Goal: Task Accomplishment & Management: Manage account settings

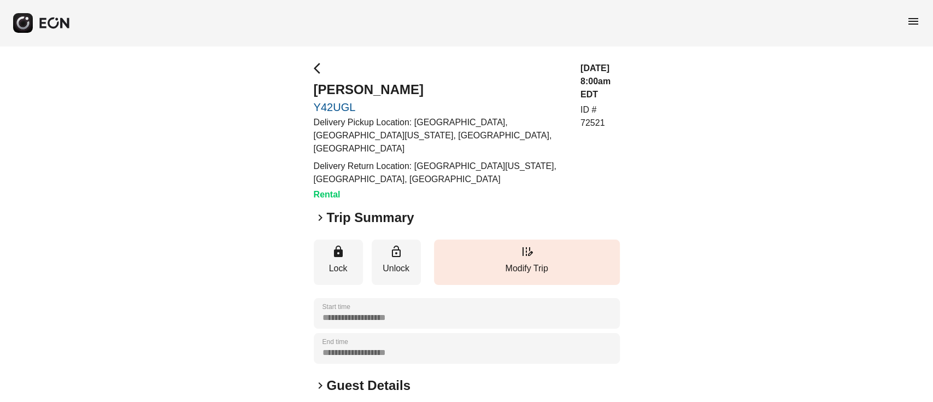
drag, startPoint x: 913, startPoint y: 35, endPoint x: 913, endPoint y: 24, distance: 10.9
click at [913, 24] on div "menu" at bounding box center [466, 23] width 933 height 46
click at [913, 24] on span "menu" at bounding box center [913, 21] width 13 height 13
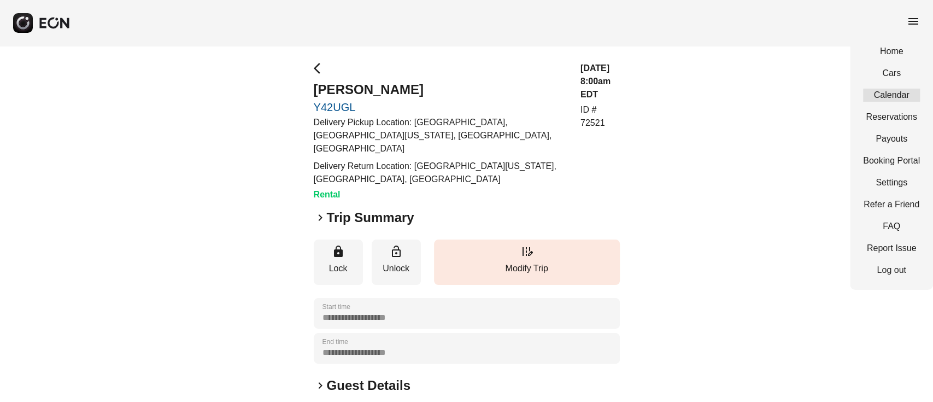
click at [888, 94] on link "Calendar" at bounding box center [891, 95] width 57 height 13
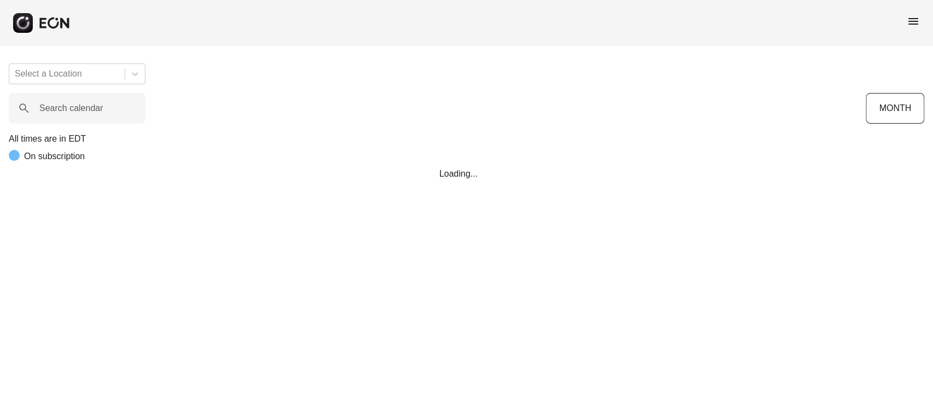
scroll to position [0, 162]
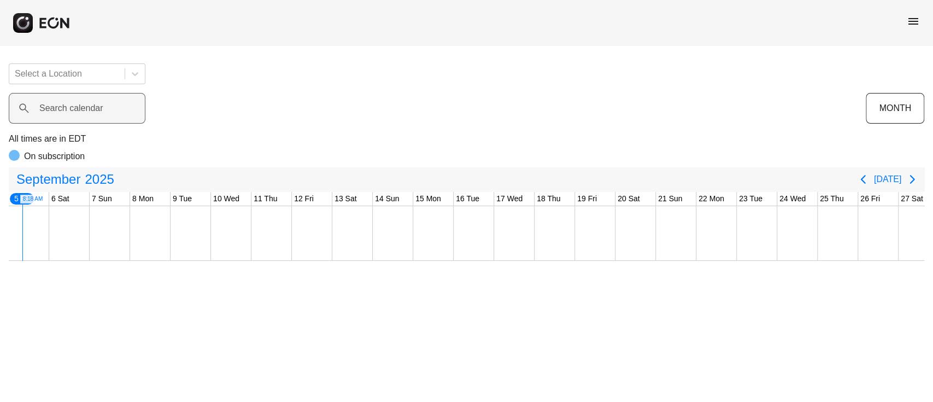
click at [74, 111] on label "Search calendar" at bounding box center [71, 108] width 64 height 13
click at [74, 111] on calendar "Search calendar" at bounding box center [77, 108] width 137 height 31
